Goal: Information Seeking & Learning: Learn about a topic

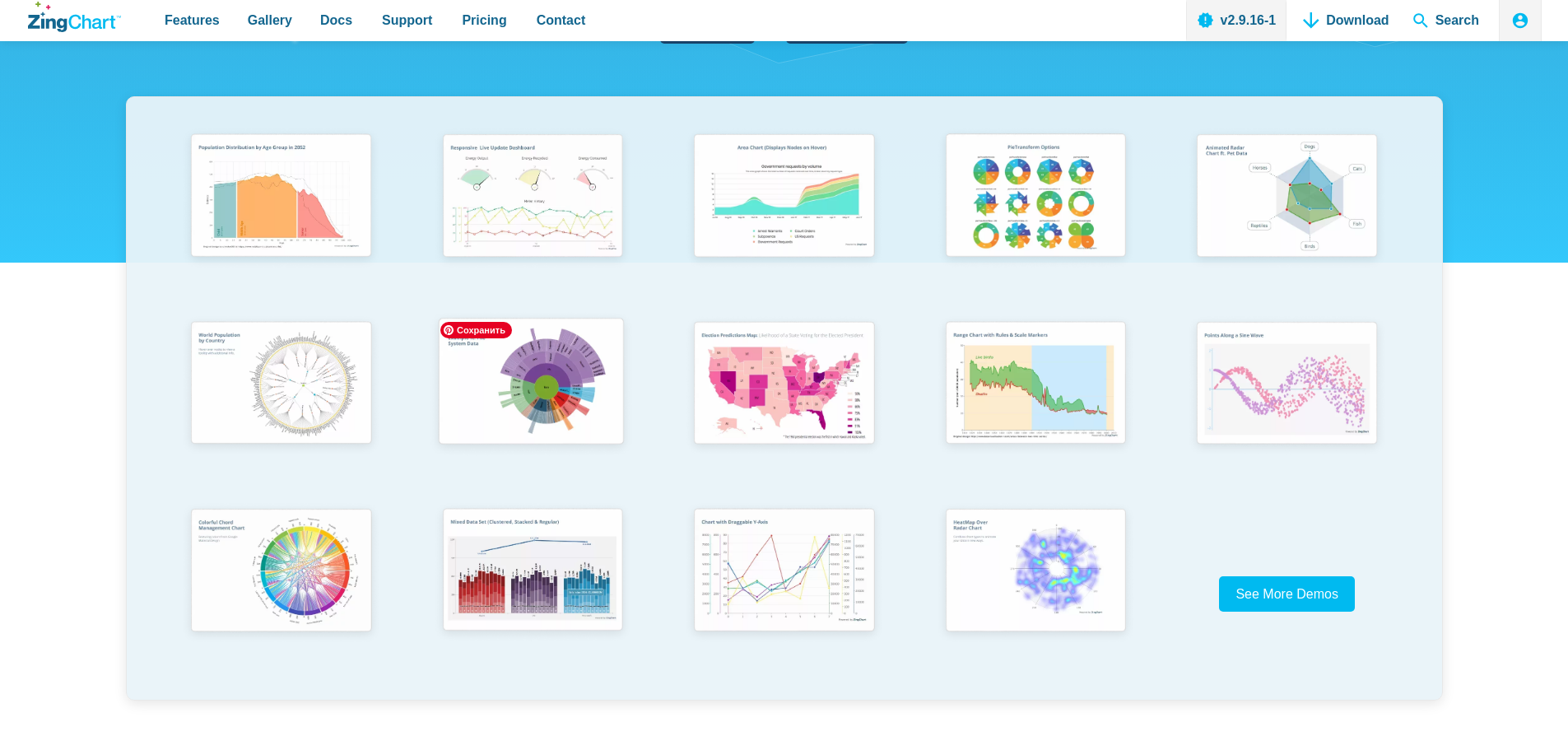
scroll to position [302, 0]
click at [540, 380] on img "App Content" at bounding box center [531, 382] width 207 height 147
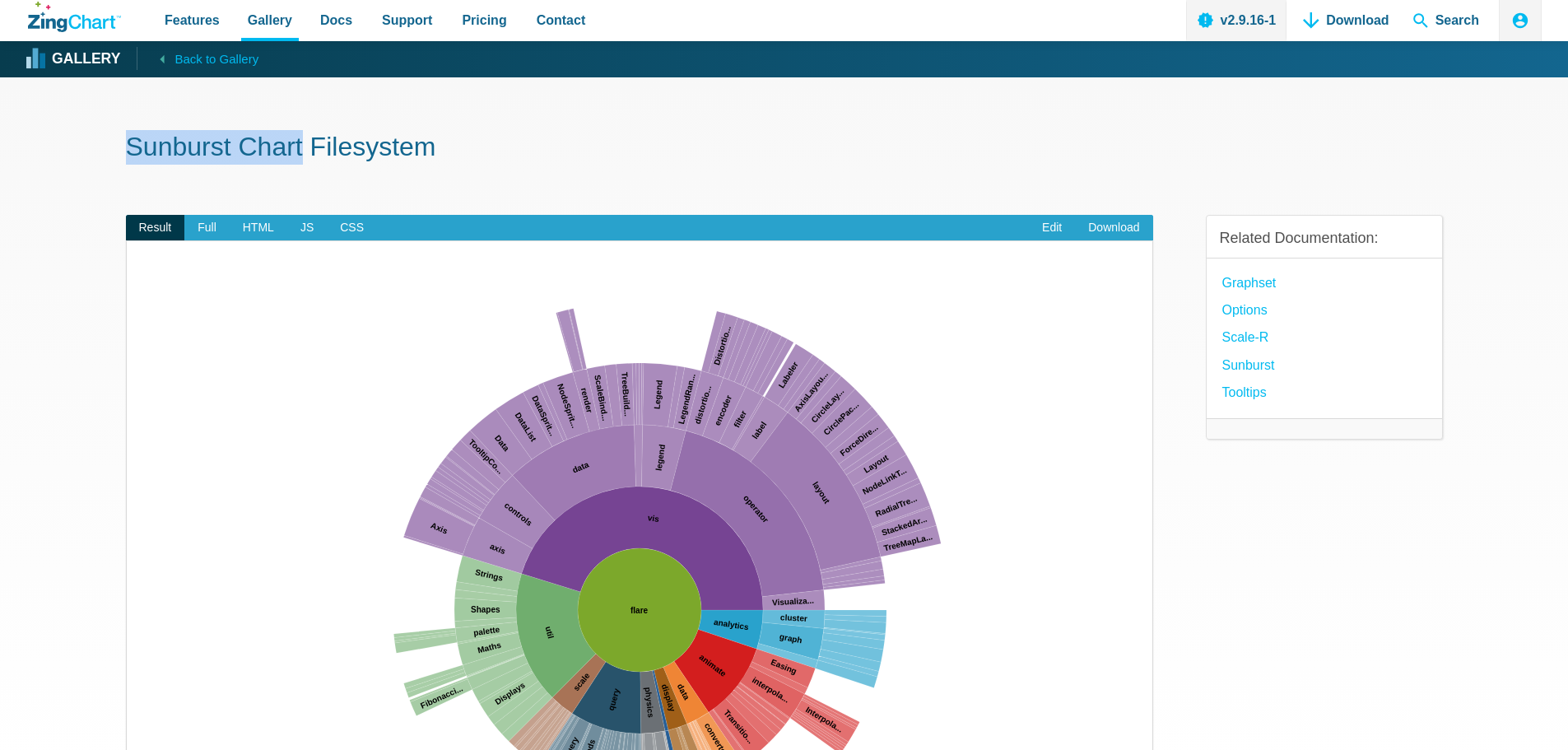
drag, startPoint x: 120, startPoint y: 147, endPoint x: 282, endPoint y: 149, distance: 162.0
click at [282, 149] on section "Sunburst Chart Filesystem Result Full HTML JS CSS Edit Download ​ Powered by Zi…" at bounding box center [784, 569] width 1568 height 984
copy h1 "Sunburst Chart"
click at [265, 220] on span "HTML" at bounding box center [258, 228] width 57 height 26
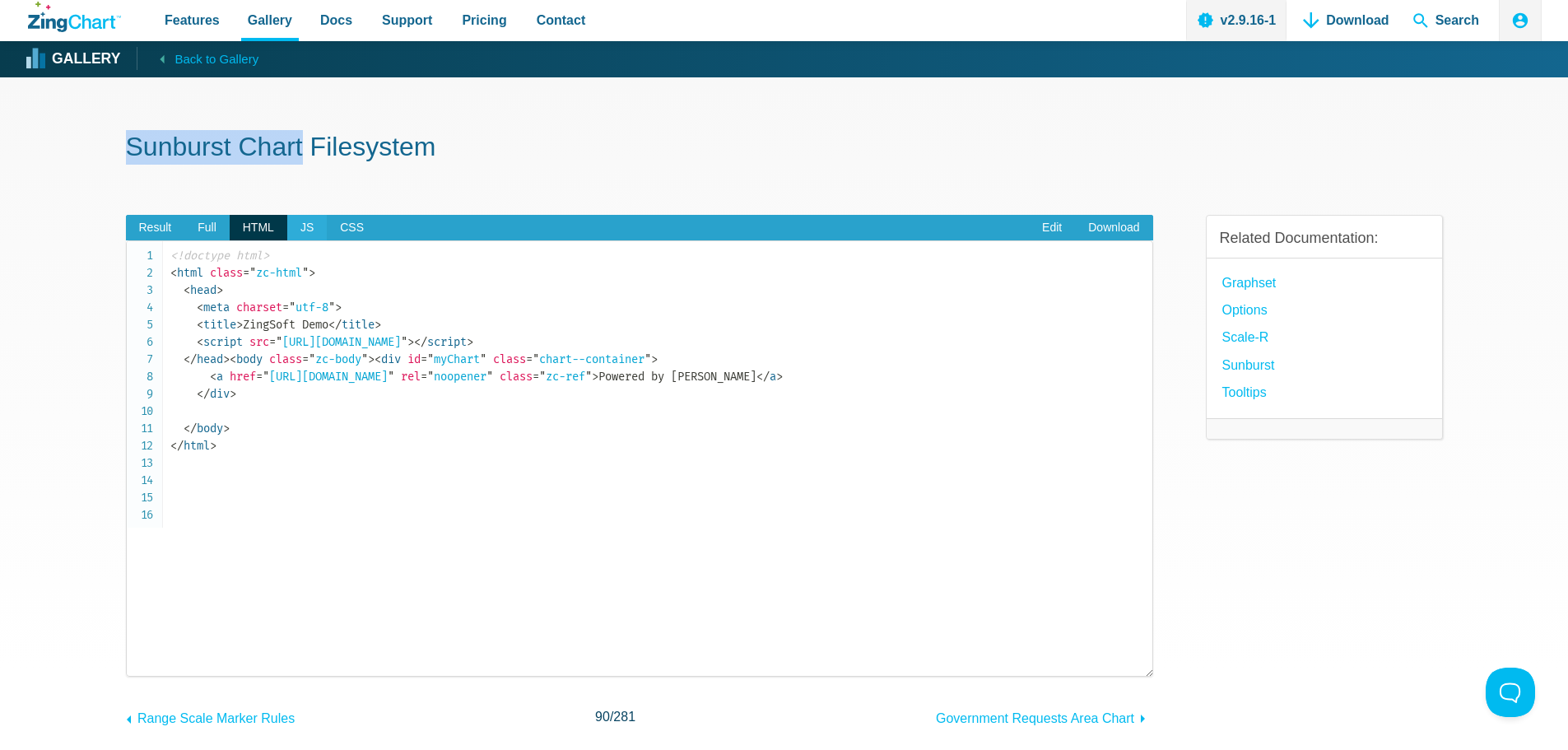
click at [291, 227] on span "JS" at bounding box center [307, 228] width 40 height 26
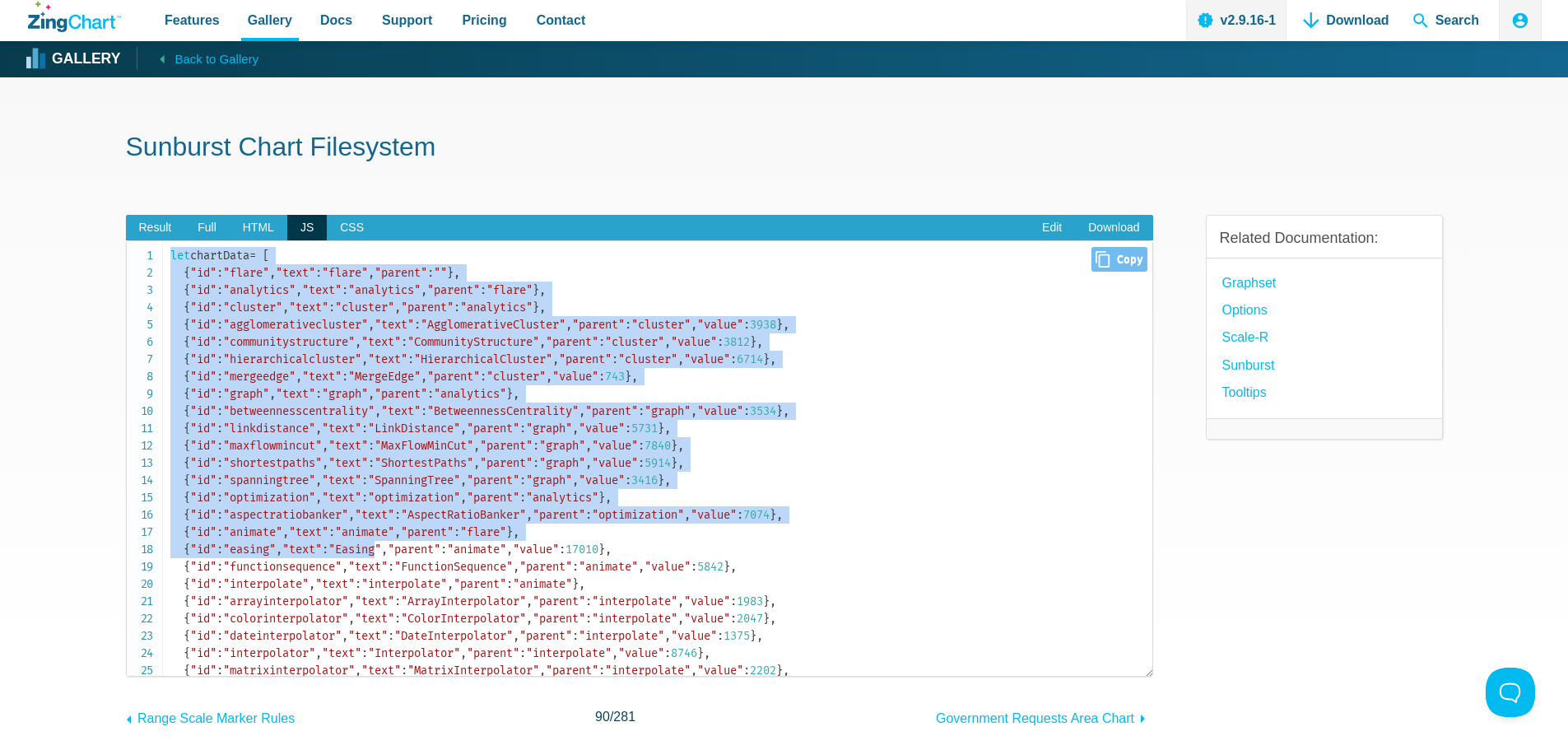
drag, startPoint x: 171, startPoint y: 252, endPoint x: 386, endPoint y: 558, distance: 374.0
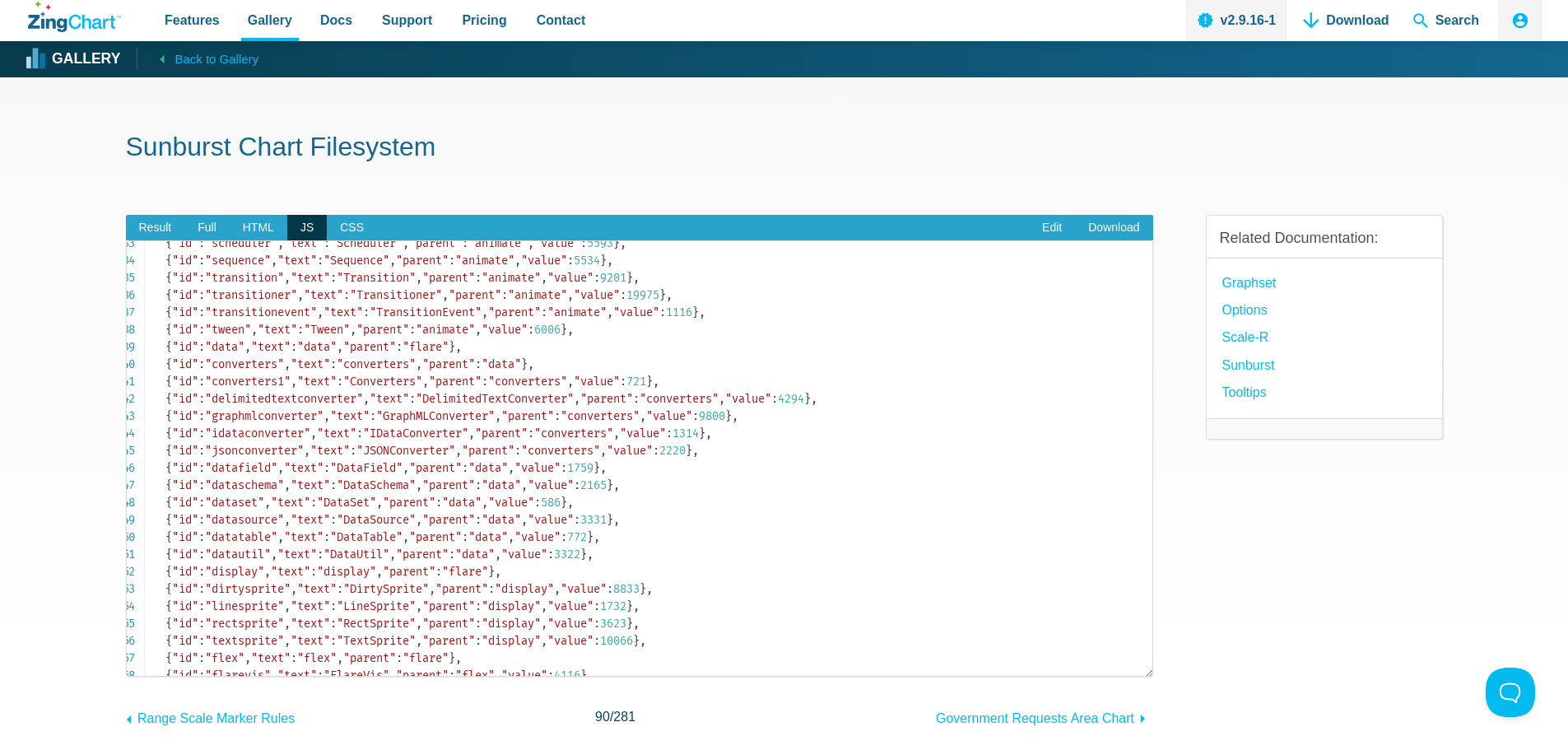
scroll to position [0, 18]
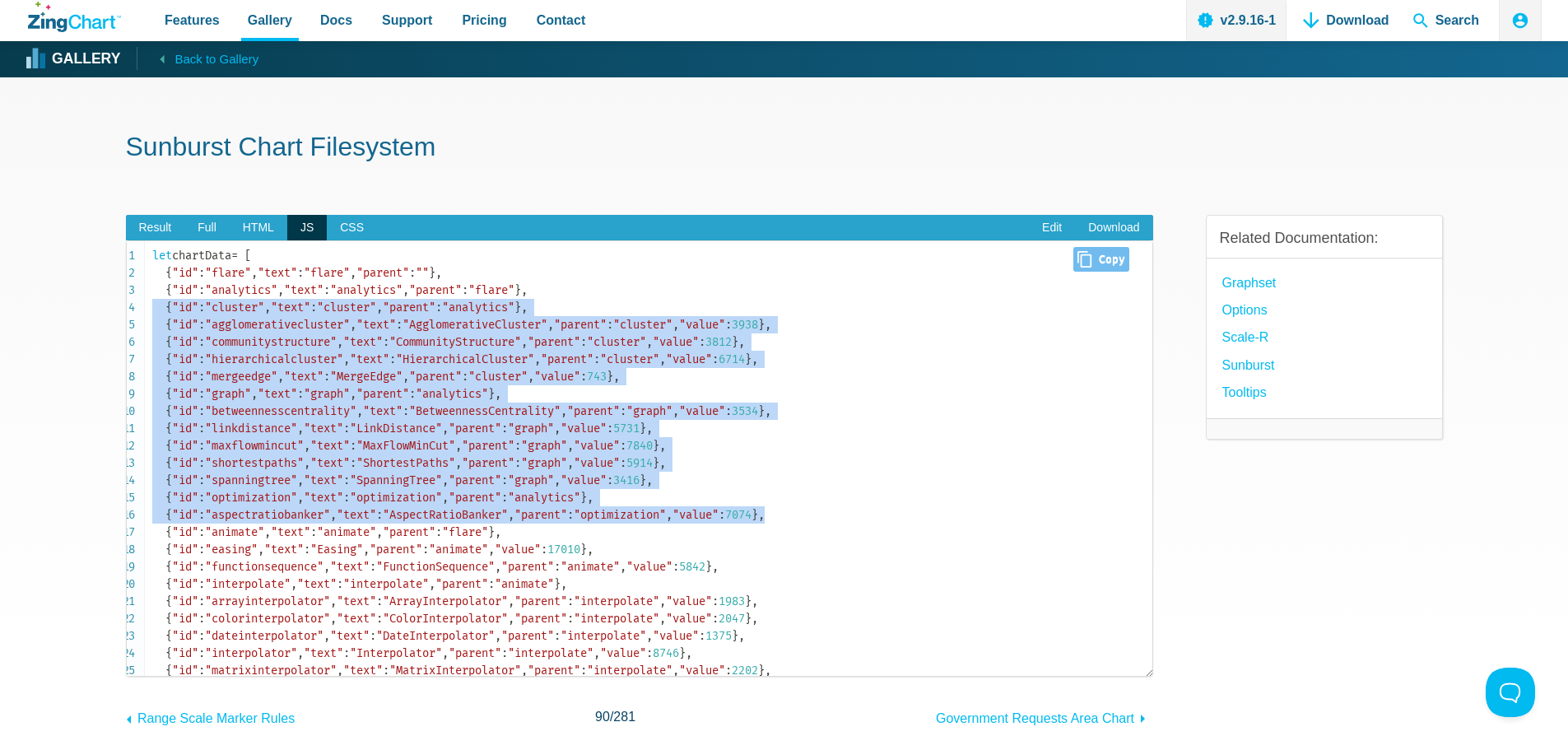
scroll to position [0, 0]
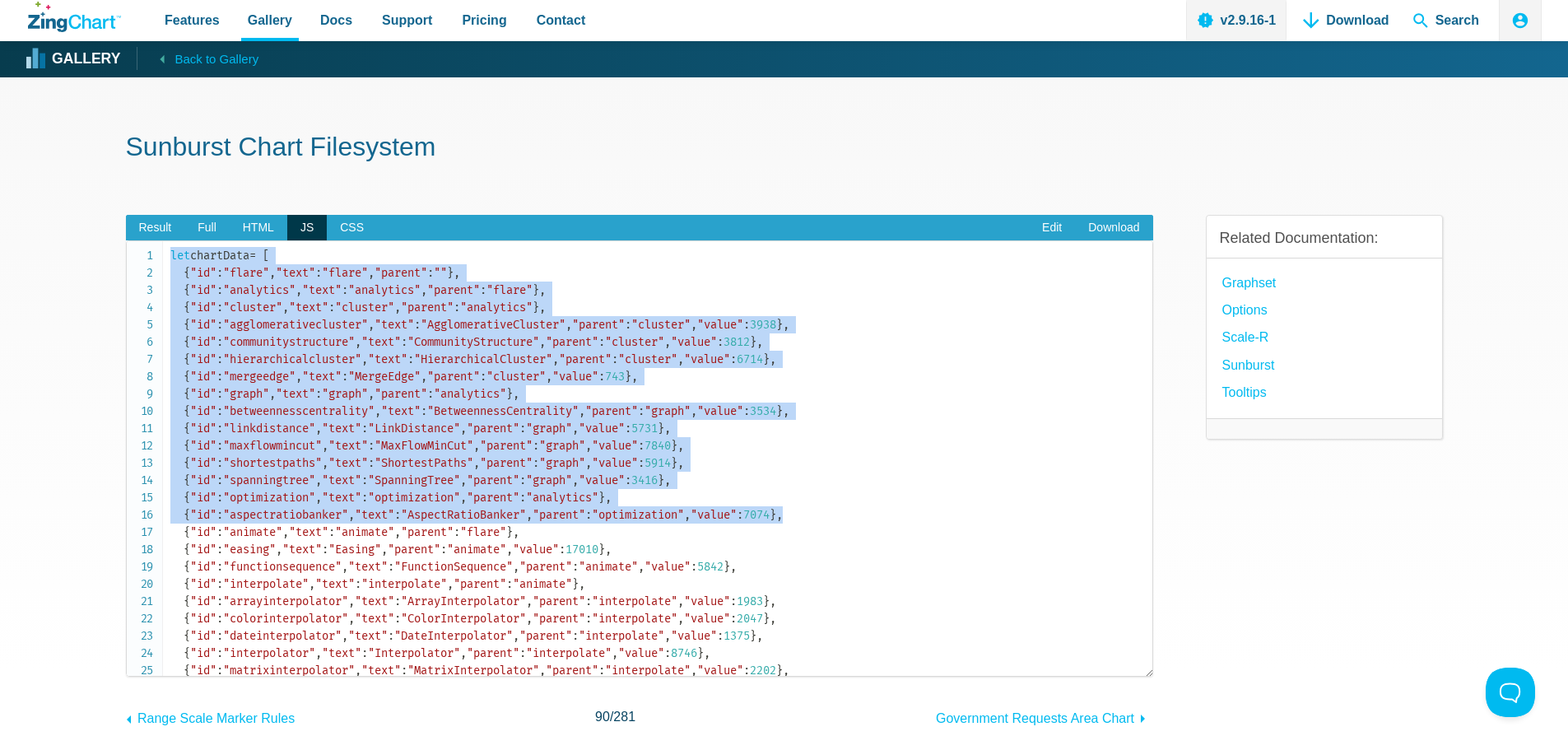
drag, startPoint x: 640, startPoint y: 490, endPoint x: 121, endPoint y: 258, distance: 568.5
click at [121, 258] on section "Sunburst Chart Filesystem Result Full HTML JS CSS Edit Download ​ Powered by Zi…" at bounding box center [784, 500] width 1568 height 846
copy code "let chartData = [ { "id" : "flare" , "text" : "flare" , "parent" : "" } , { "id…"
click at [240, 225] on span "HTML" at bounding box center [258, 228] width 57 height 26
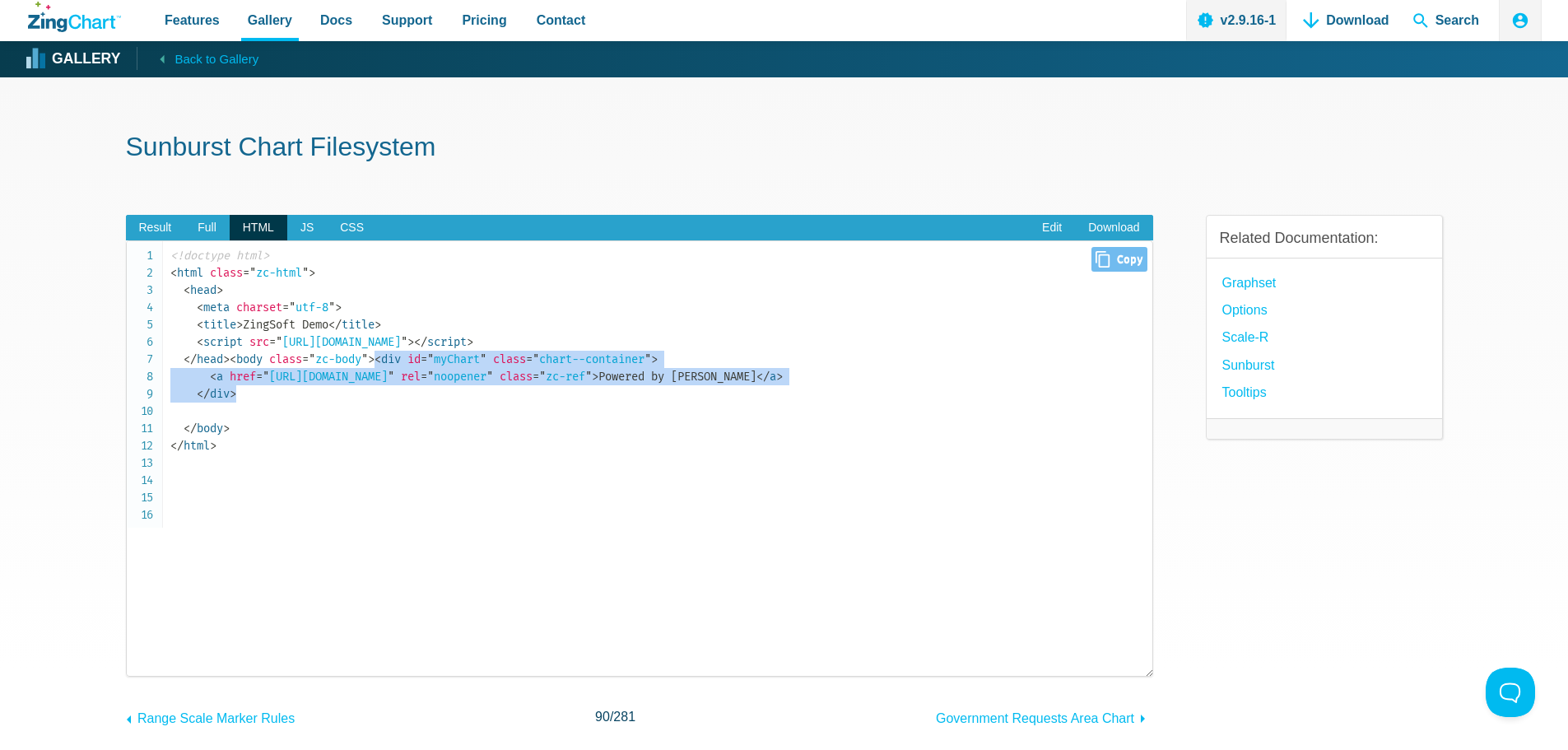
drag, startPoint x: 242, startPoint y: 460, endPoint x: 198, endPoint y: 427, distance: 55.0
click at [198, 427] on code "<!doctype html> < html class = " zc-html " > < head > < meta charset = " utf-8 …" at bounding box center [662, 350] width 982 height 207
copy code "< div id = " myChart " class = " chart--container " > < a href = " https://www.…"
click at [211, 231] on span "Full" at bounding box center [207, 228] width 45 height 26
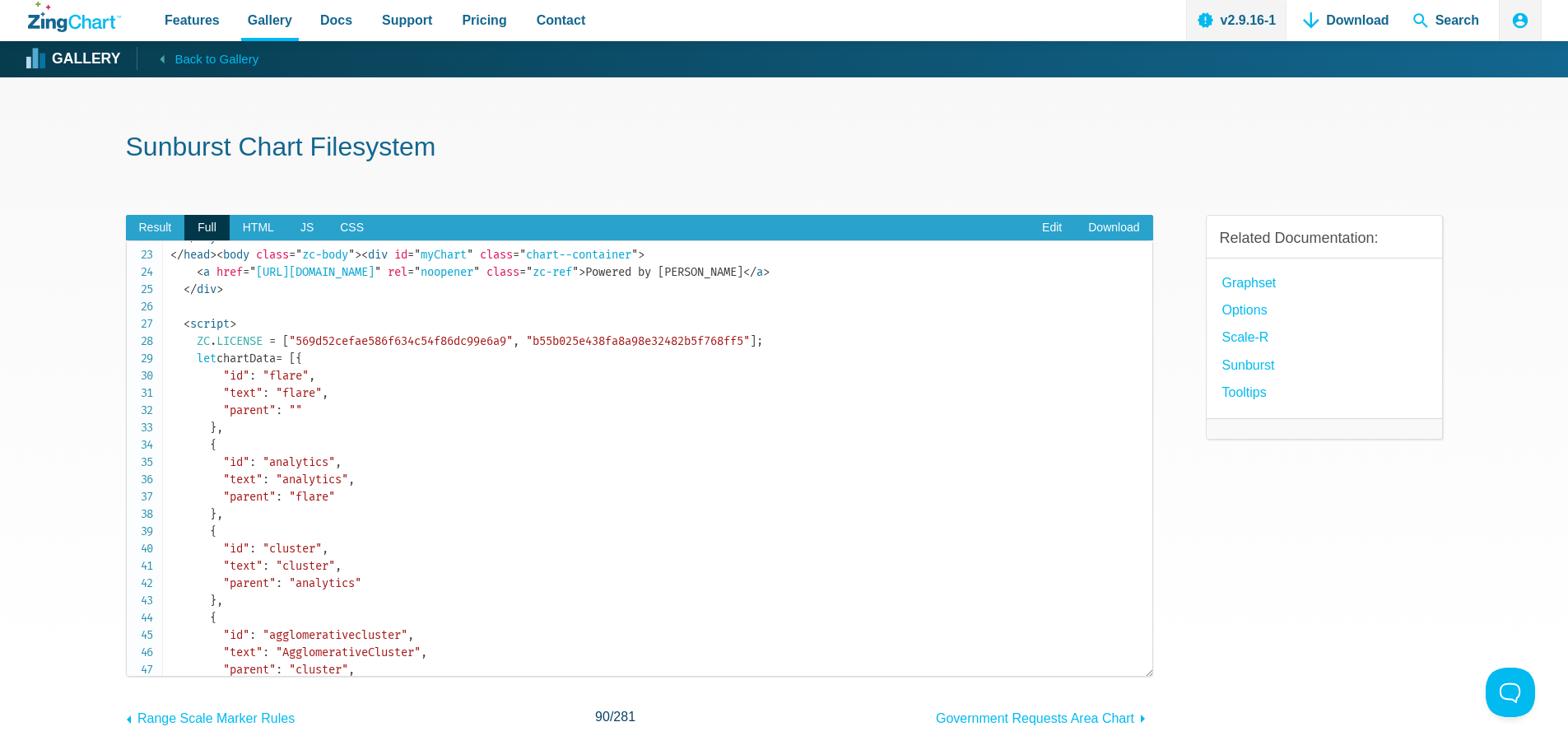
scroll to position [377, 0]
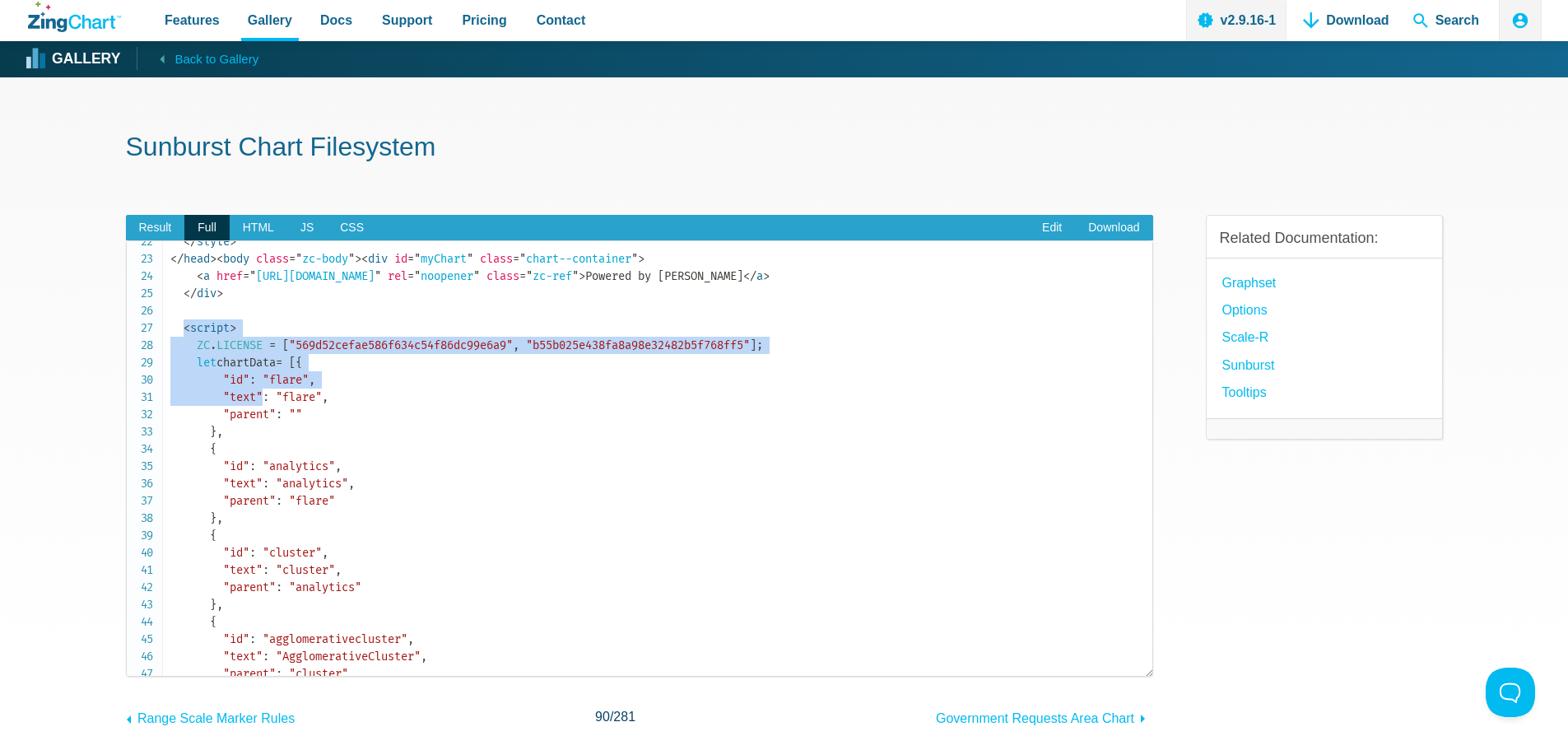
drag, startPoint x: 186, startPoint y: 414, endPoint x: 265, endPoint y: 485, distance: 106.2
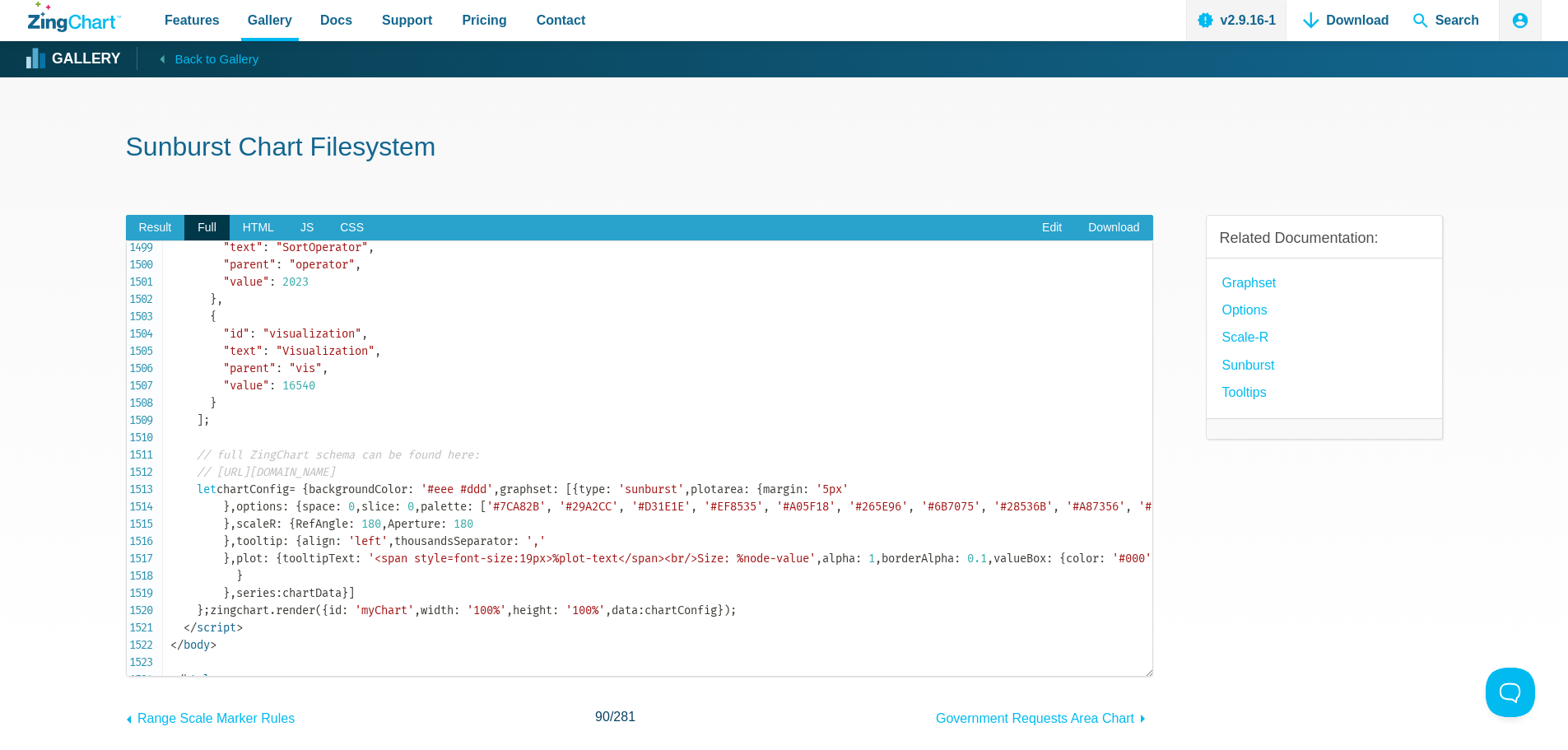
scroll to position [26588, 0]
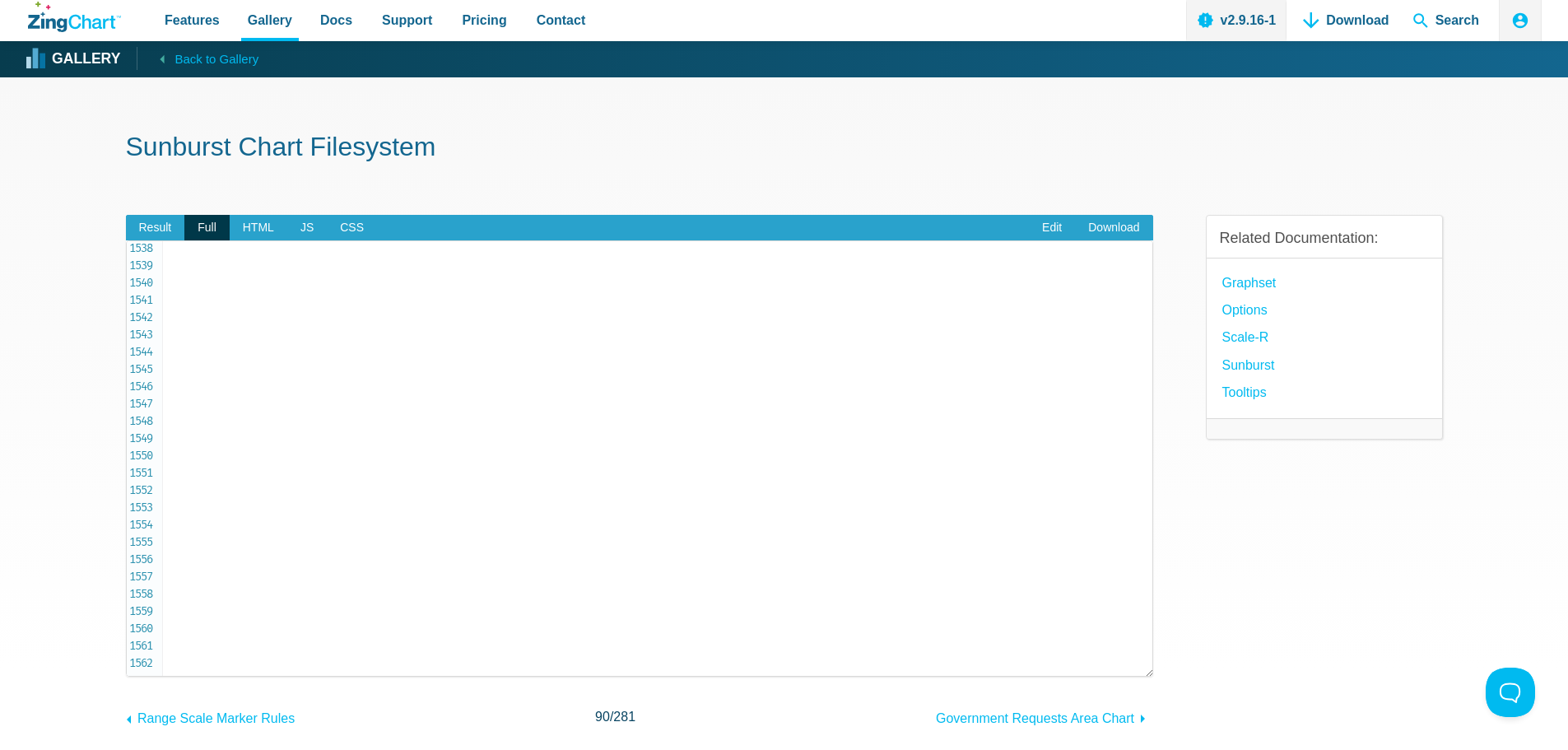
copy code "< script > ZC . LICENSE = [ "569d52cefae586f634c54f86dc99e6a9" , "b55b025e438fa…"
click at [154, 225] on span "Result" at bounding box center [155, 228] width 59 height 26
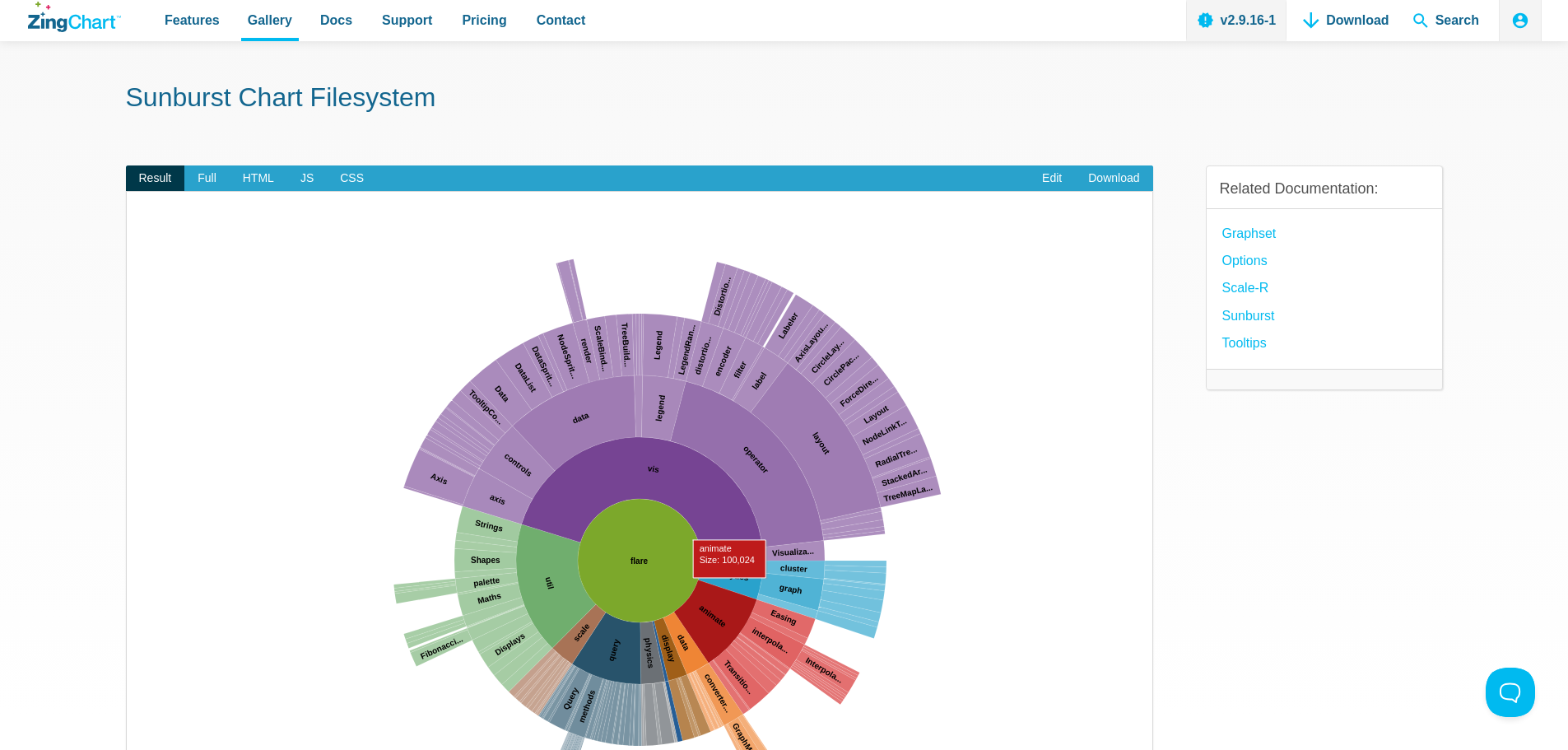
scroll to position [65, 0]
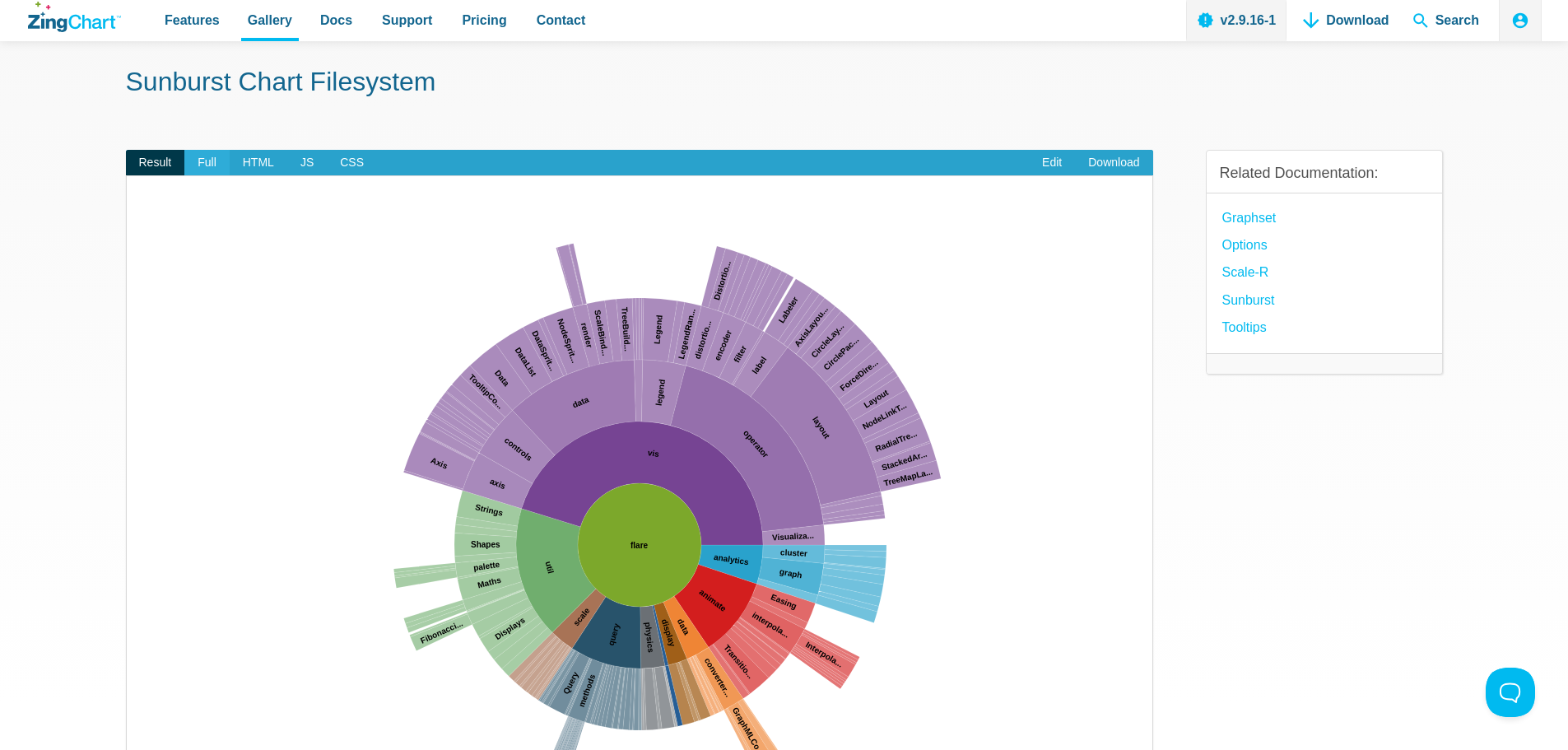
click at [207, 157] on span "Full" at bounding box center [207, 163] width 45 height 26
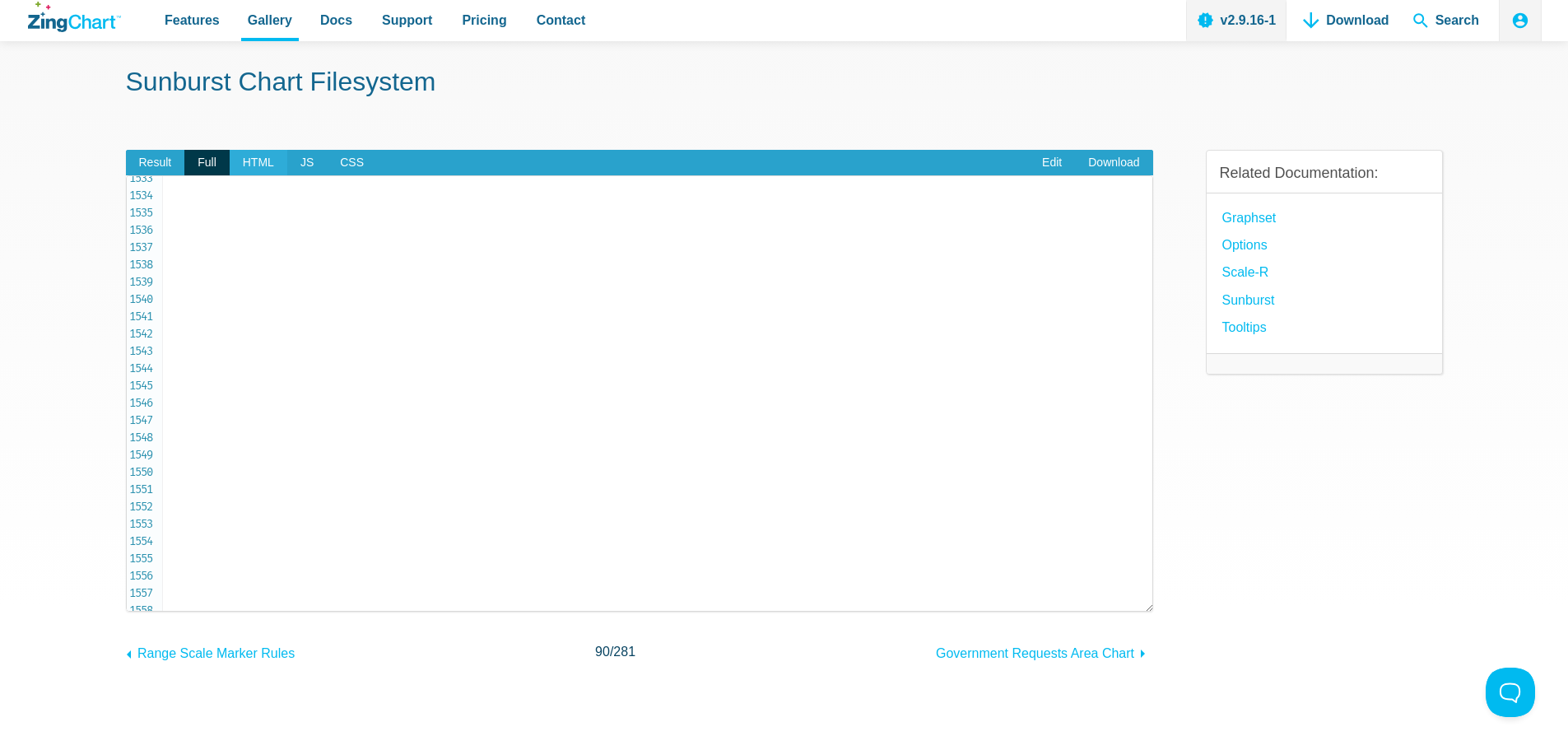
click at [245, 160] on span "HTML" at bounding box center [258, 163] width 57 height 26
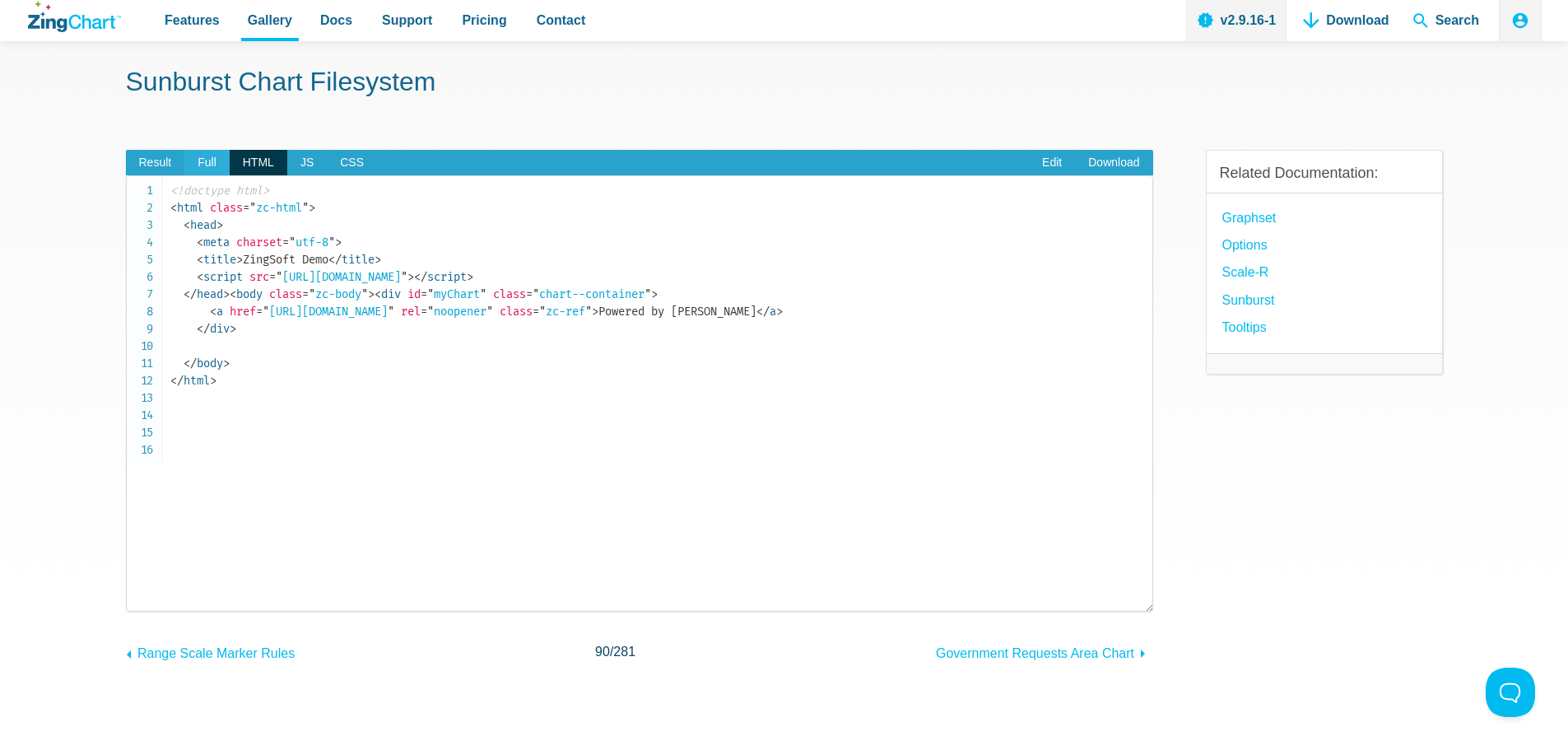
click at [206, 171] on span "Full" at bounding box center [207, 163] width 45 height 26
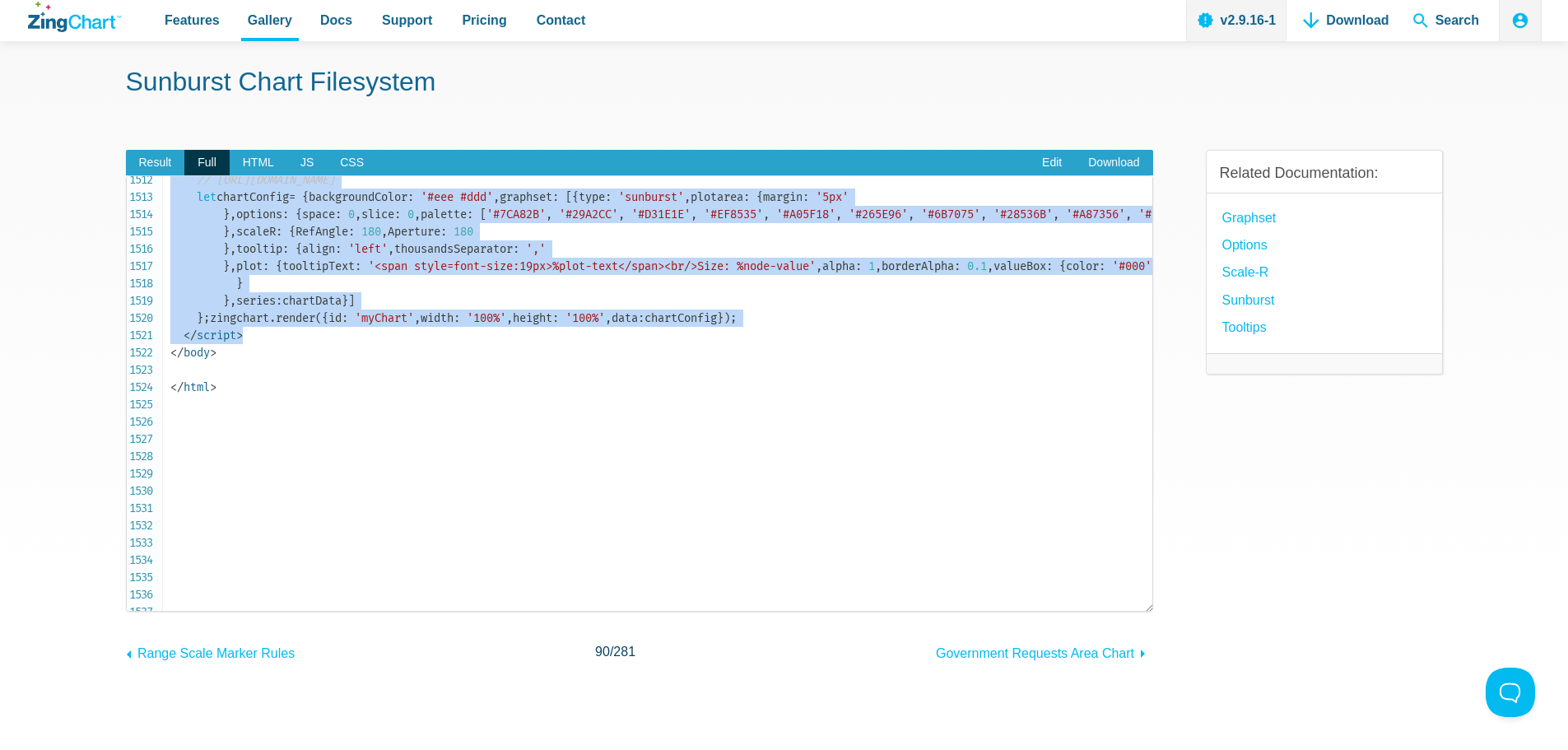
scroll to position [26122, 0]
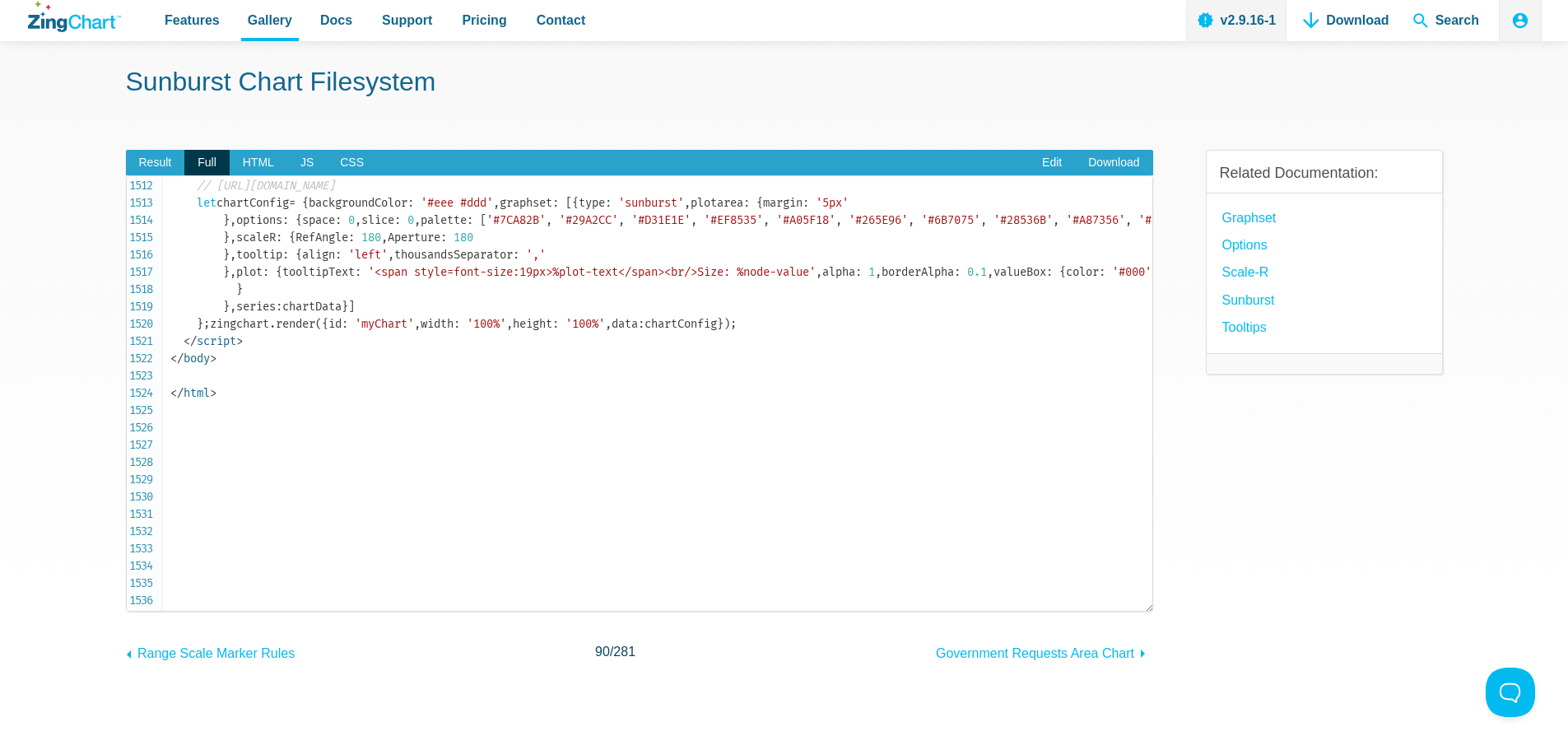
click at [487, 227] on span "'#7CA82B'" at bounding box center [516, 220] width 59 height 14
drag, startPoint x: 224, startPoint y: 412, endPoint x: 244, endPoint y: 479, distance: 69.9
drag, startPoint x: 154, startPoint y: 159, endPoint x: 194, endPoint y: 174, distance: 42.7
click at [154, 159] on span "Result" at bounding box center [155, 163] width 59 height 26
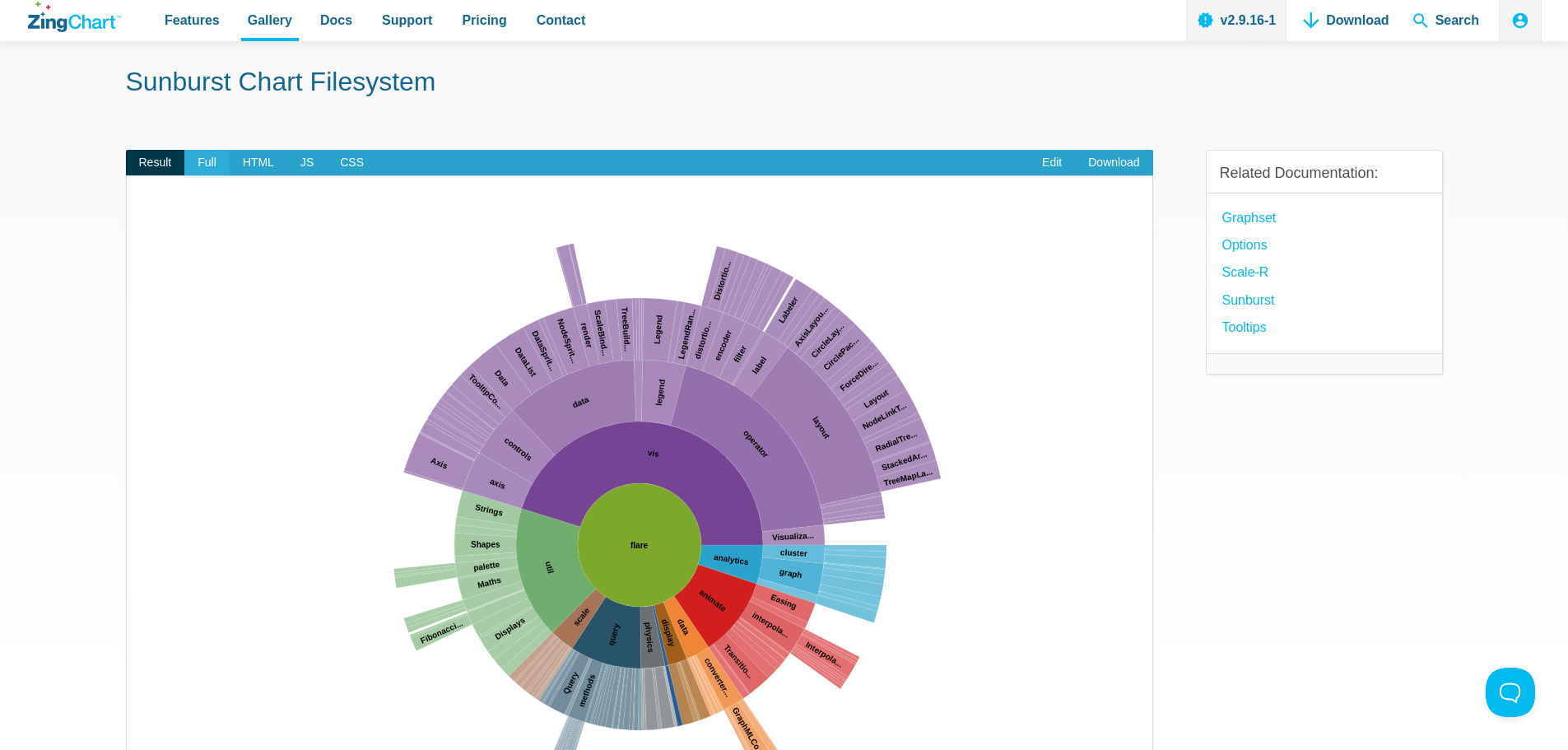
click at [200, 169] on span "Full" at bounding box center [207, 163] width 45 height 26
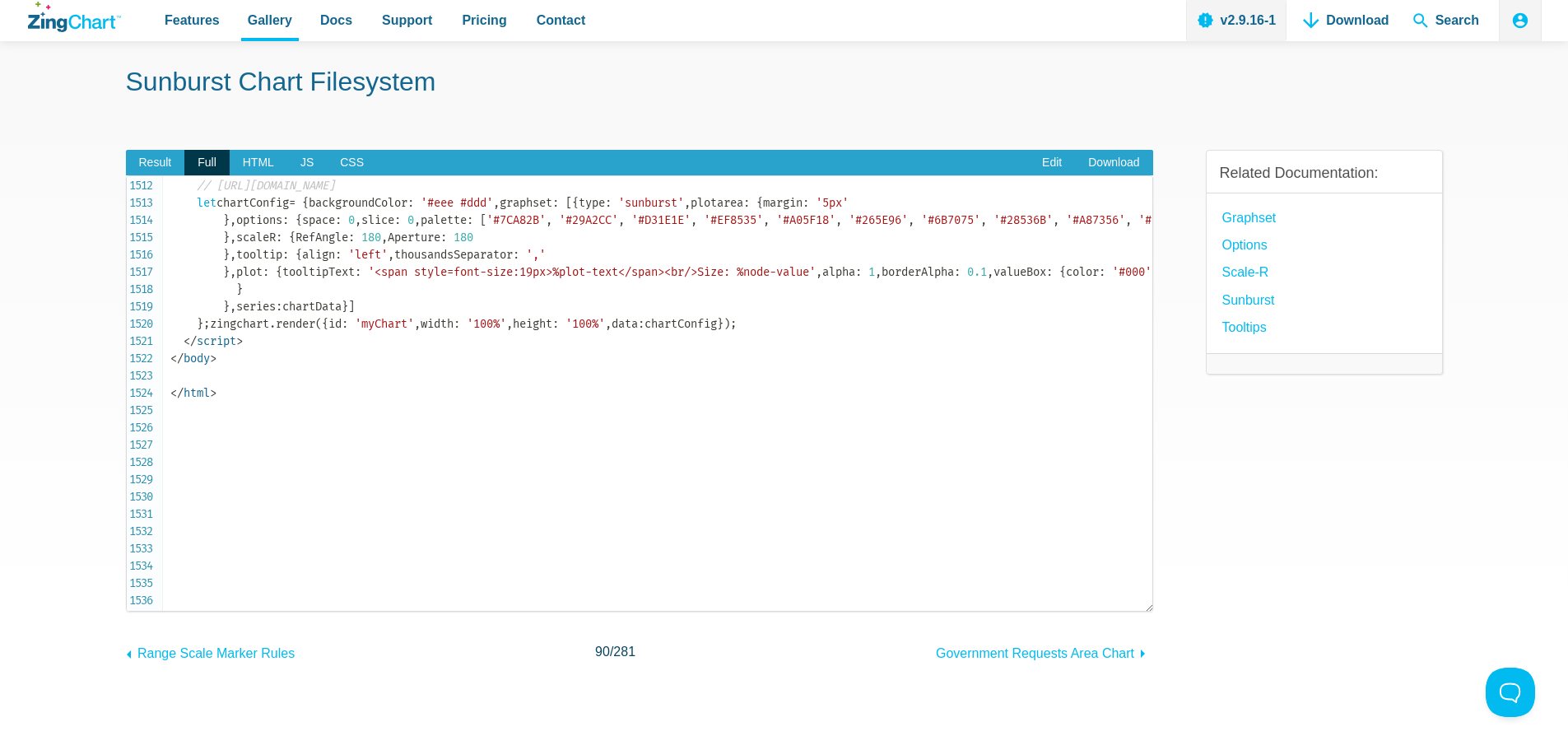
copy span "options : { space : 0 , slice : 0 , palette : [ '#7CA82B' , '#29A2CC' , '#D31E1…"
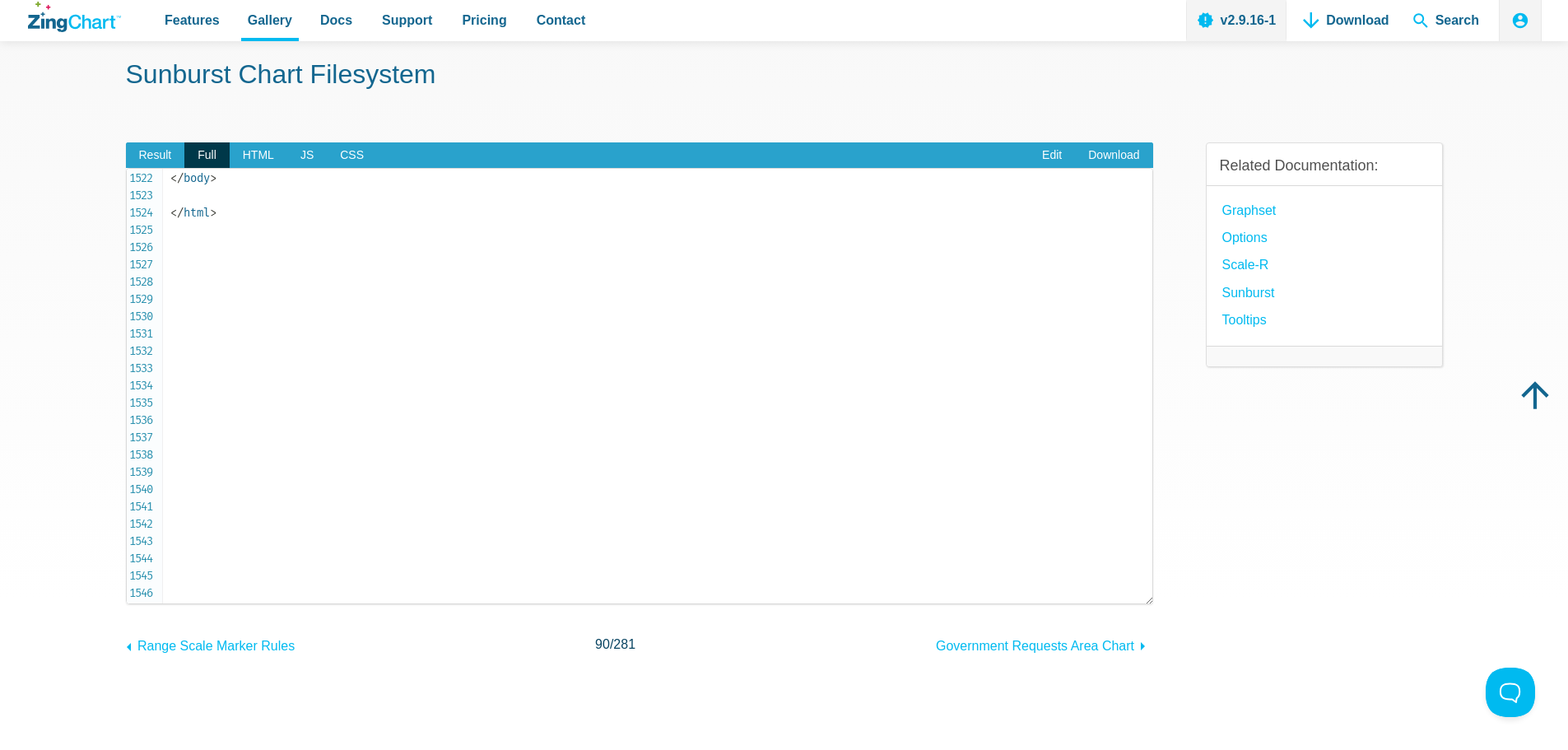
scroll to position [26281, 0]
click at [559, 61] on span "'#29A2CC'" at bounding box center [589, 54] width 59 height 14
click at [1251, 237] on link "options" at bounding box center [1245, 238] width 45 height 23
